Goal: Information Seeking & Learning: Understand process/instructions

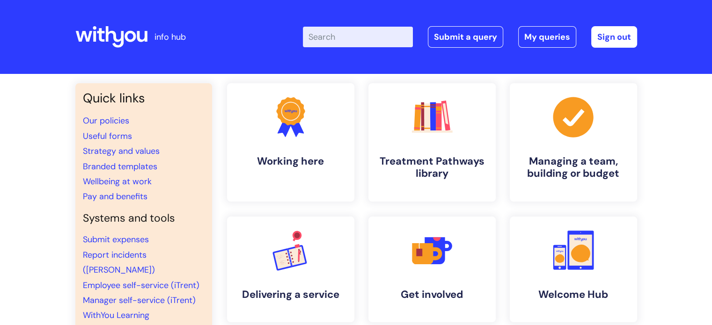
click at [342, 37] on input "Enter your search term here..." at bounding box center [358, 37] width 110 height 21
type input "fundraising"
click button "Search" at bounding box center [0, 0] width 0 height 0
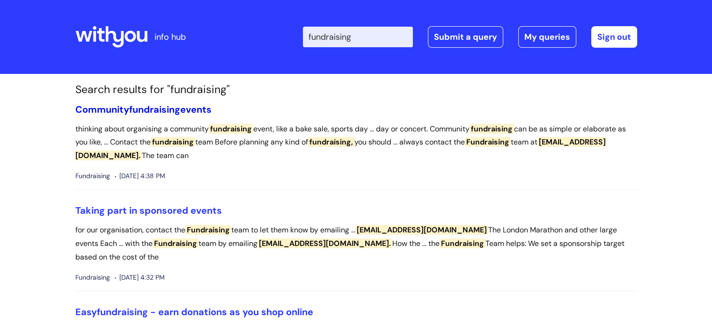
click at [198, 104] on link "Community fundraising events" at bounding box center [143, 109] width 136 height 12
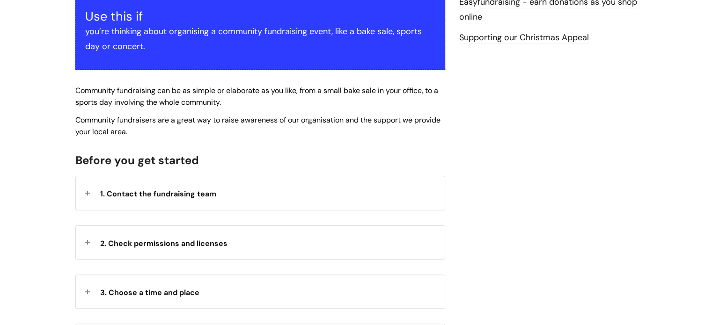
scroll to position [234, 0]
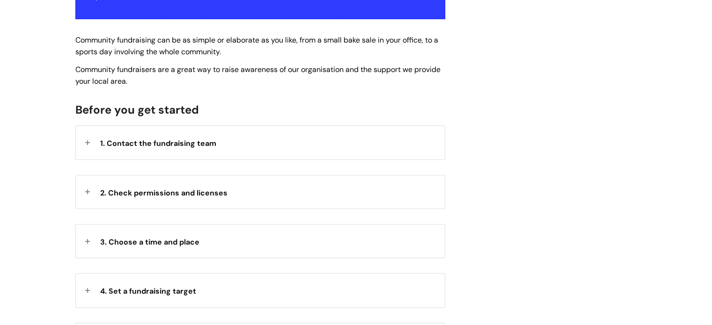
click at [183, 145] on span "1. Contact the fundraising team" at bounding box center [158, 143] width 116 height 10
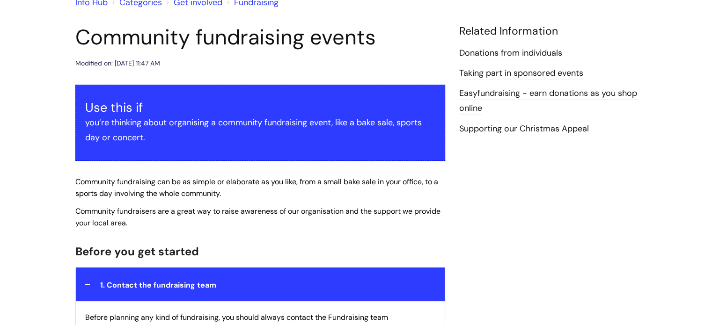
scroll to position [0, 0]
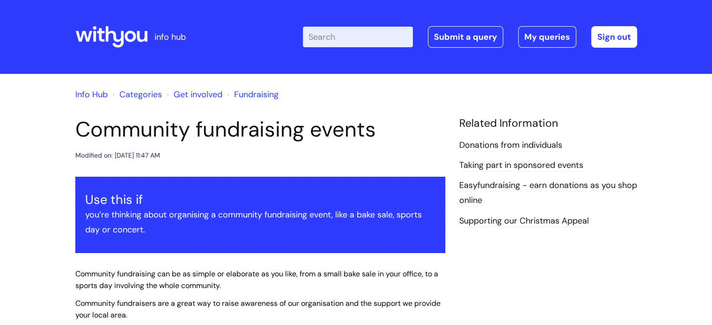
click at [366, 33] on input "Enter your search term here..." at bounding box center [358, 37] width 110 height 21
type input "london marathon"
click button "Search" at bounding box center [0, 0] width 0 height 0
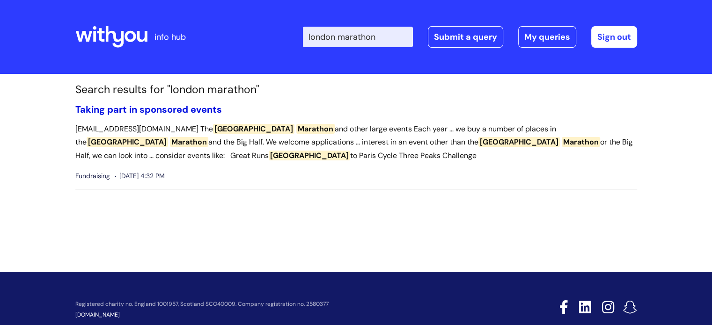
click at [182, 105] on link "Taking part in sponsored events" at bounding box center [148, 109] width 146 height 12
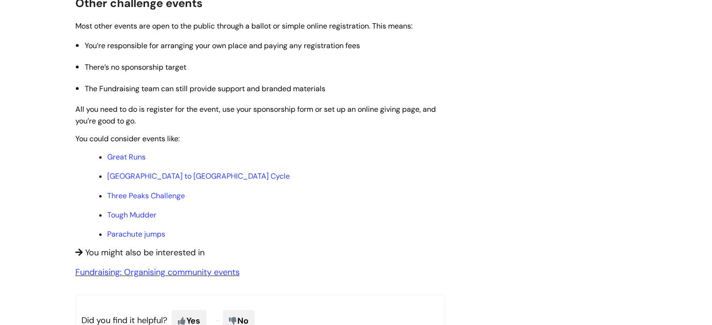
scroll to position [702, 0]
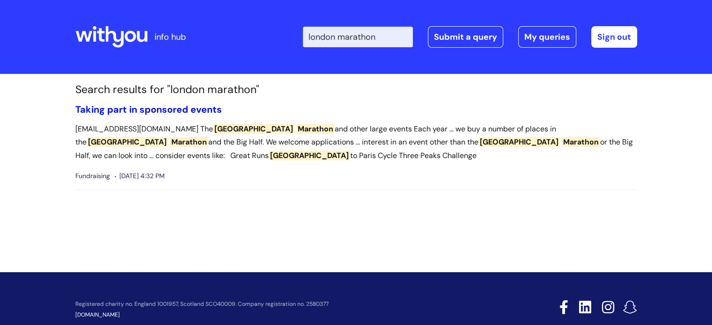
click at [153, 108] on link "Taking part in sponsored events" at bounding box center [148, 109] width 146 height 12
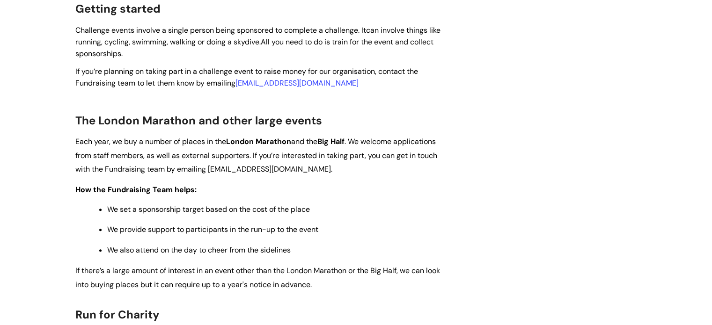
scroll to position [234, 0]
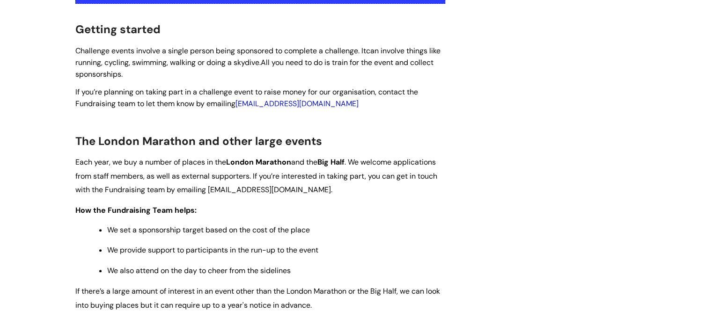
drag, startPoint x: 369, startPoint y: 102, endPoint x: 239, endPoint y: 105, distance: 129.6
click at [239, 105] on p "If you’re planning on taking part in a challenge event to raise money for our o…" at bounding box center [260, 97] width 370 height 23
